Goal: Find specific page/section: Find specific page/section

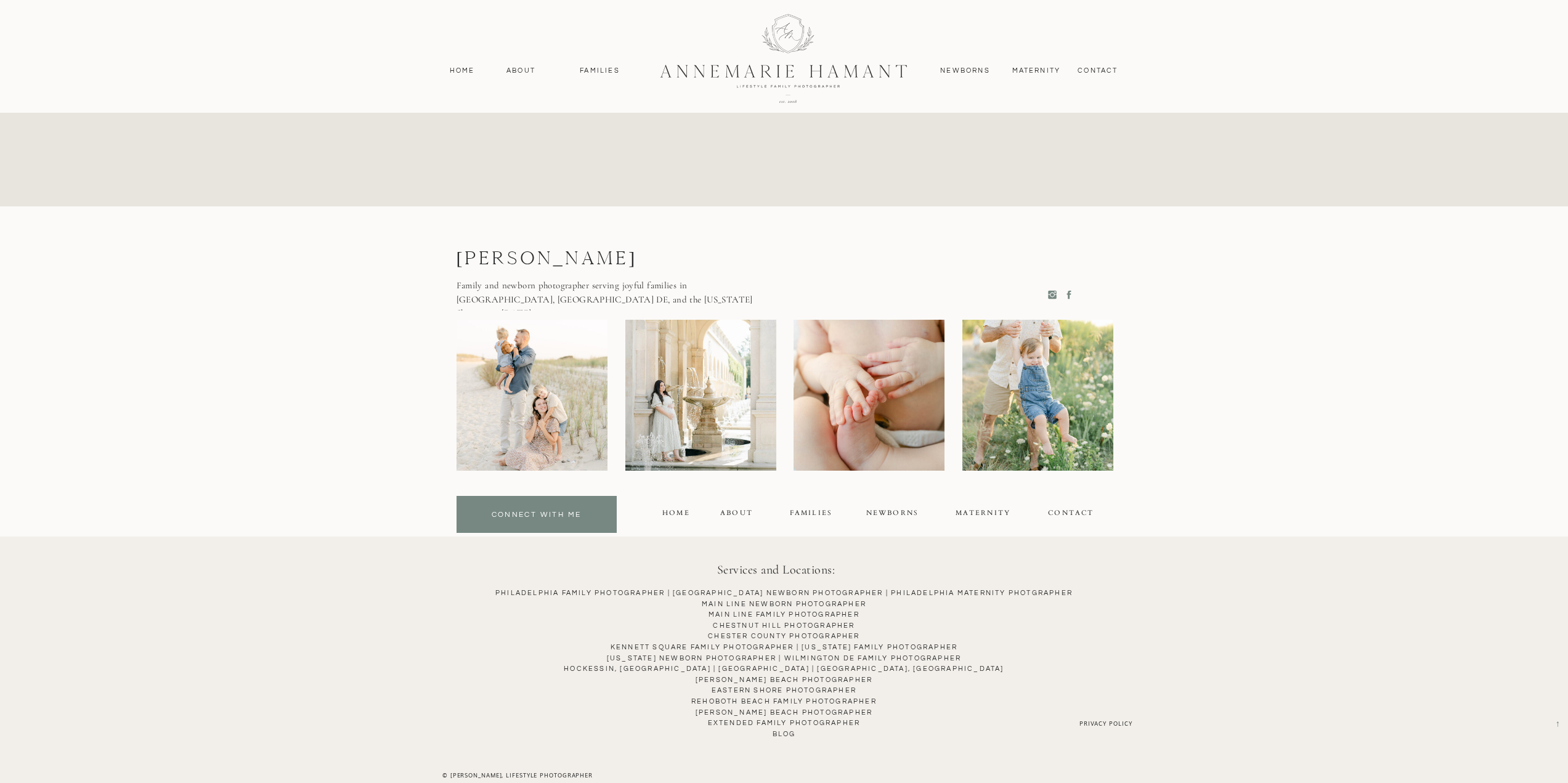
scroll to position [6532, 0]
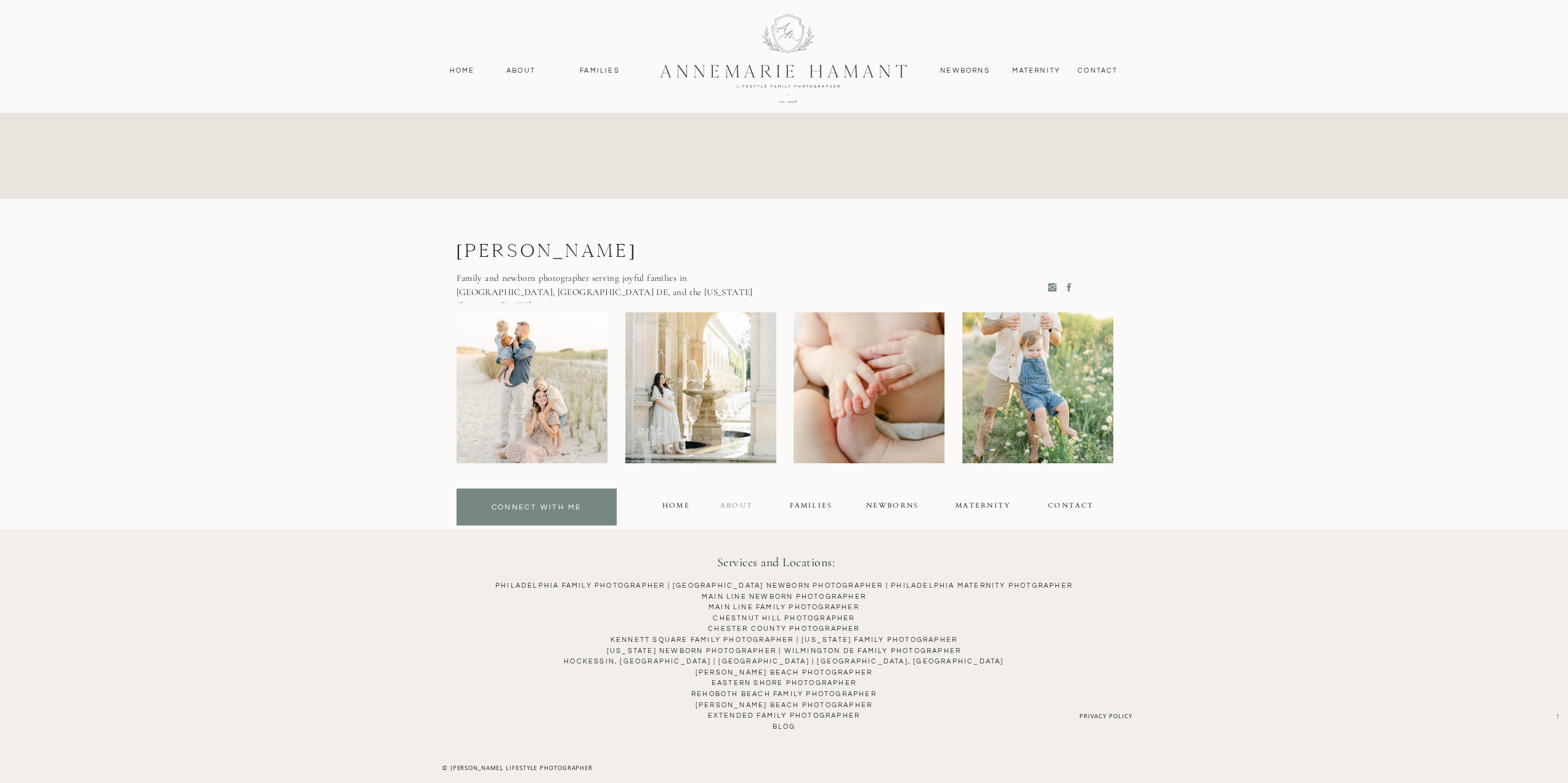
click at [737, 503] on div "About" at bounding box center [737, 507] width 54 height 14
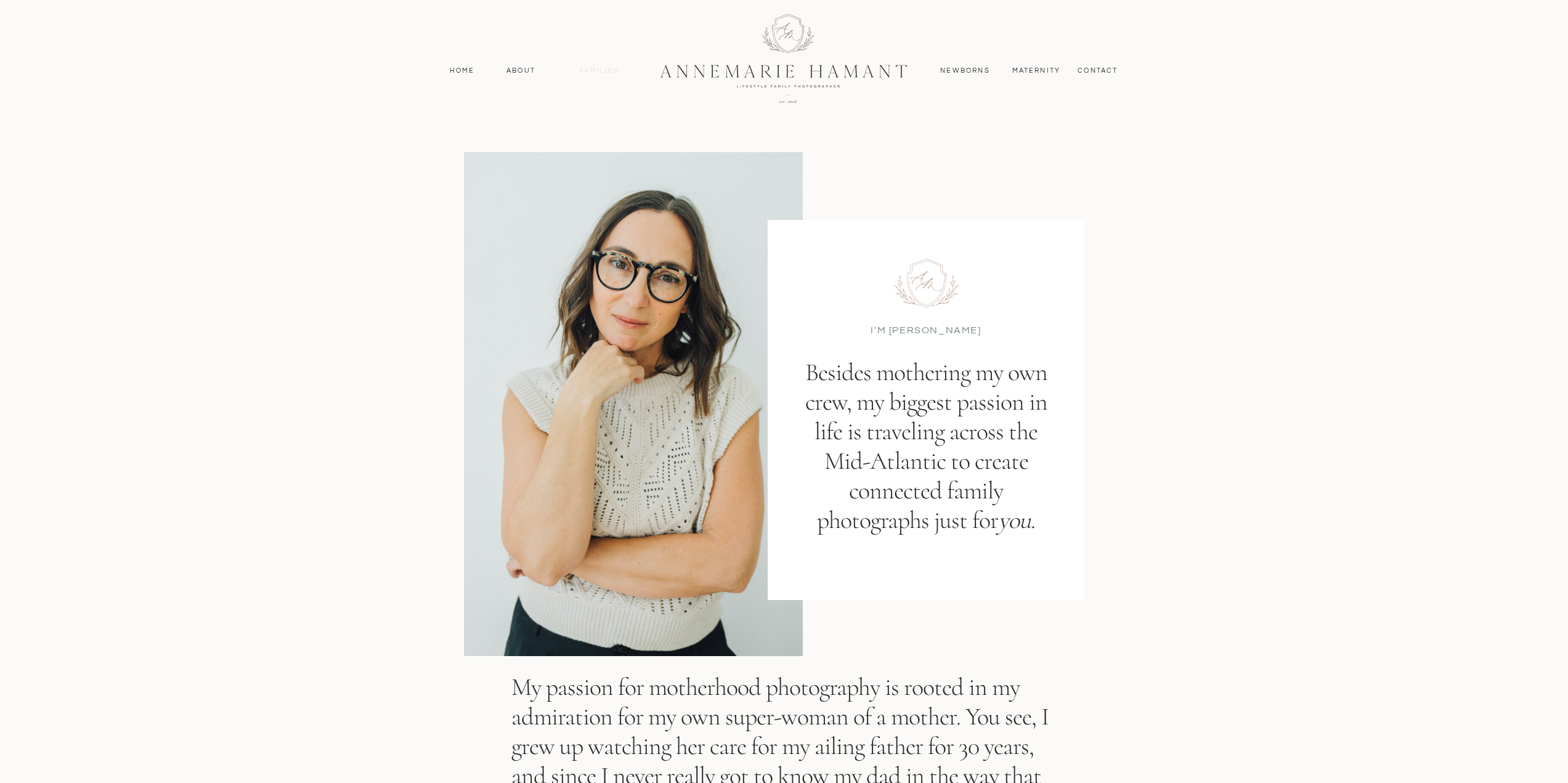
click at [587, 71] on nav "Families" at bounding box center [600, 71] width 55 height 11
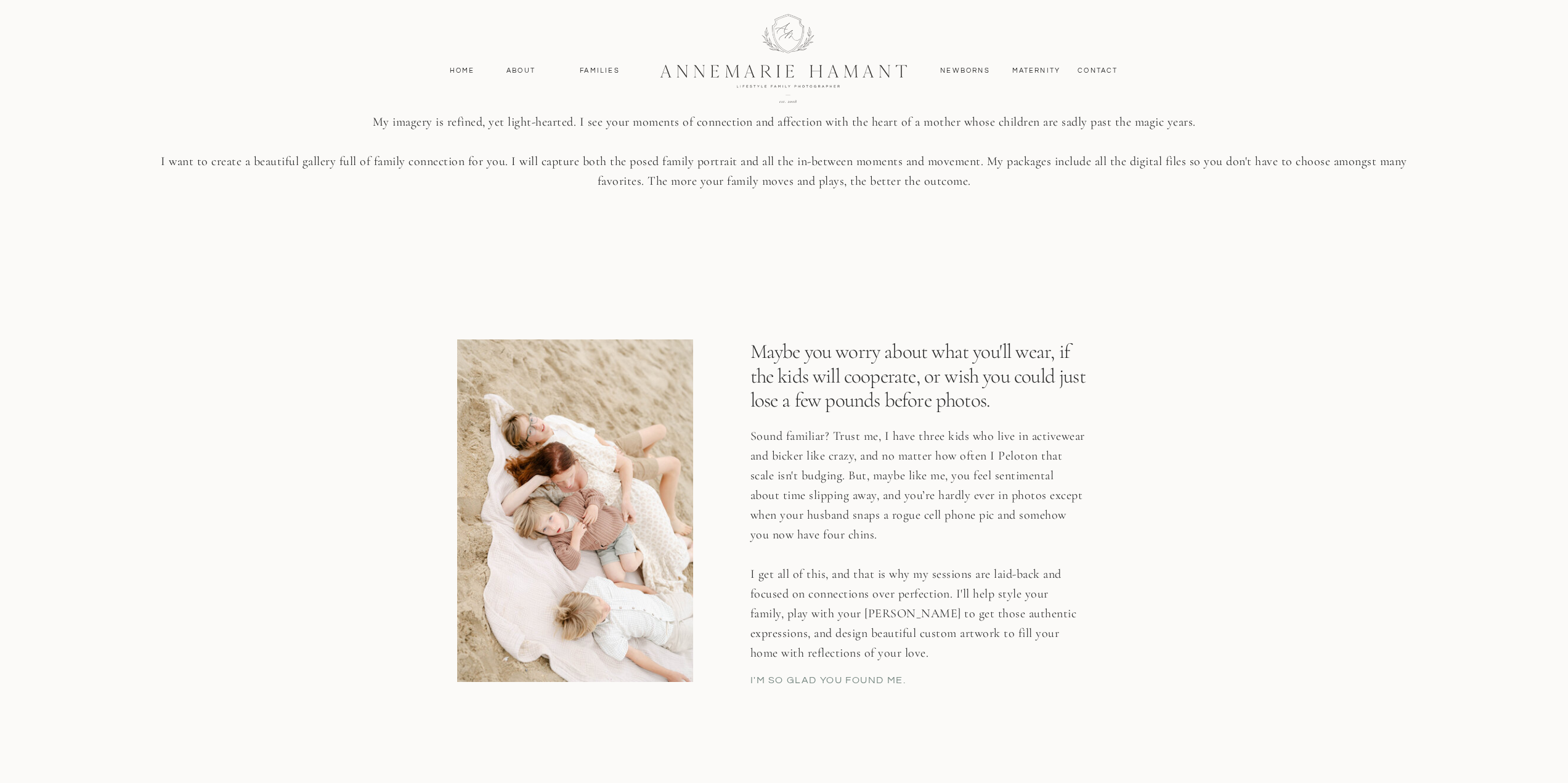
scroll to position [2156, 0]
